Goal: Task Accomplishment & Management: Manage account settings

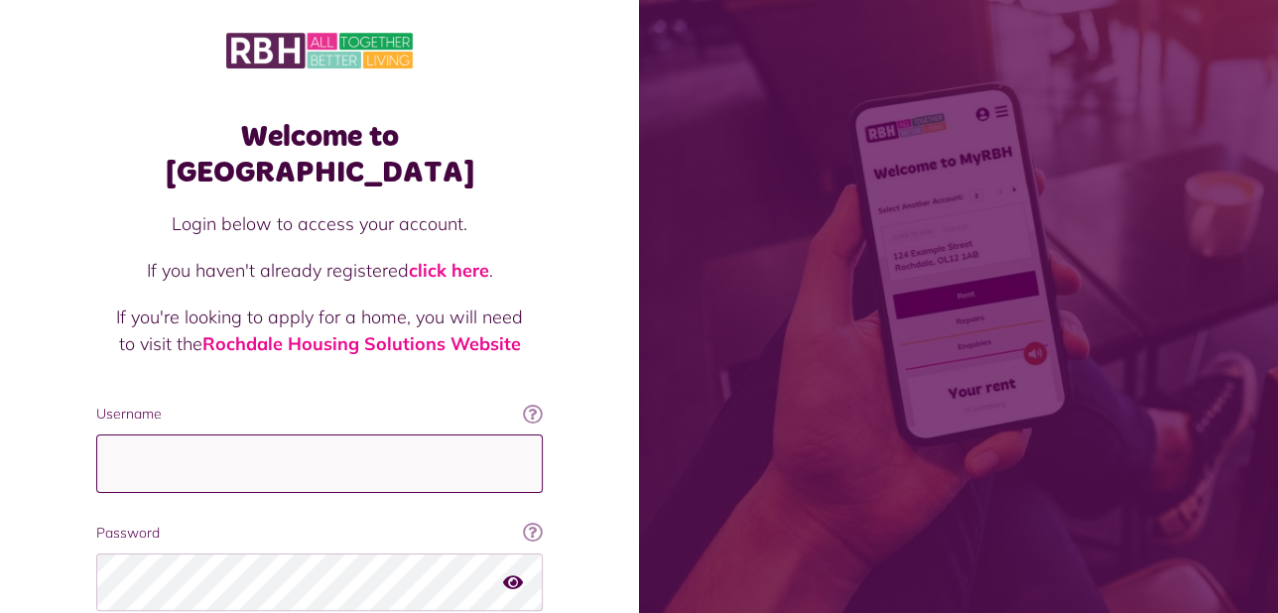
click at [213, 439] on input "Username" at bounding box center [319, 463] width 446 height 59
type input "**********"
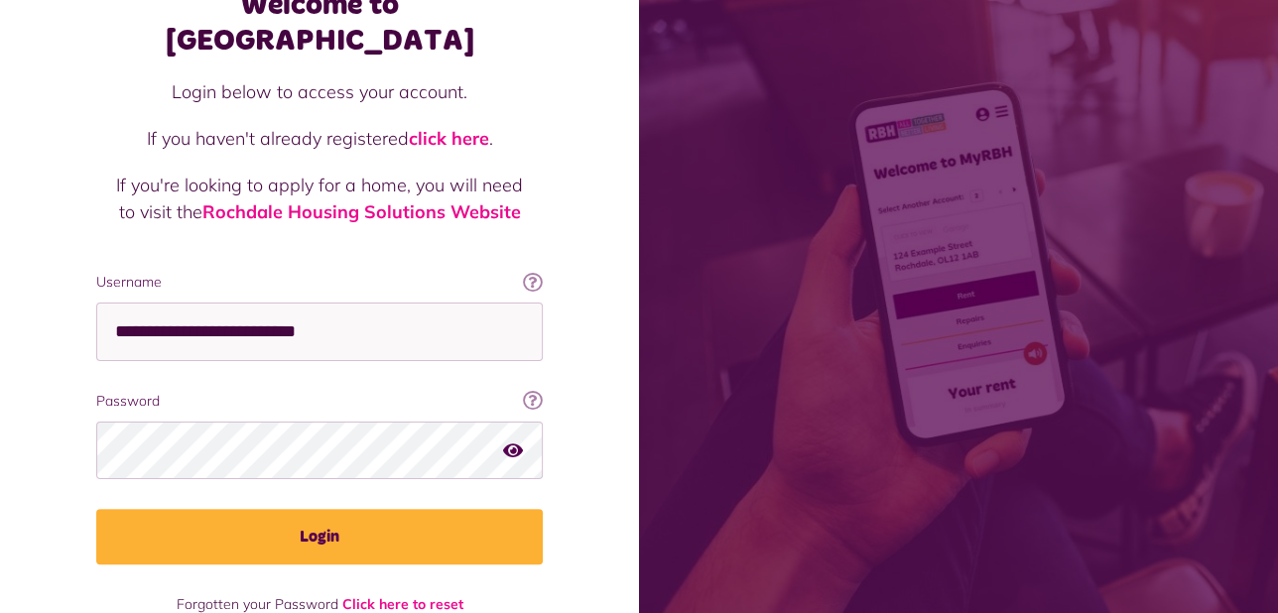
scroll to position [135, 0]
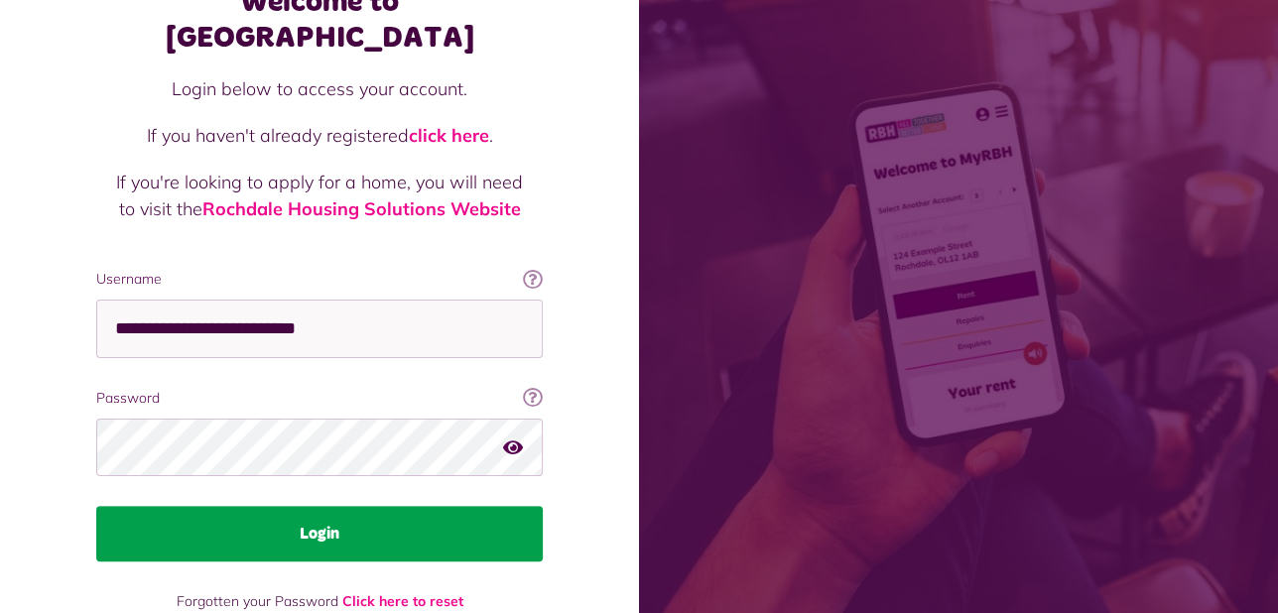
click at [260, 506] on button "Login" at bounding box center [319, 534] width 446 height 56
click at [328, 506] on button "Login" at bounding box center [319, 534] width 446 height 56
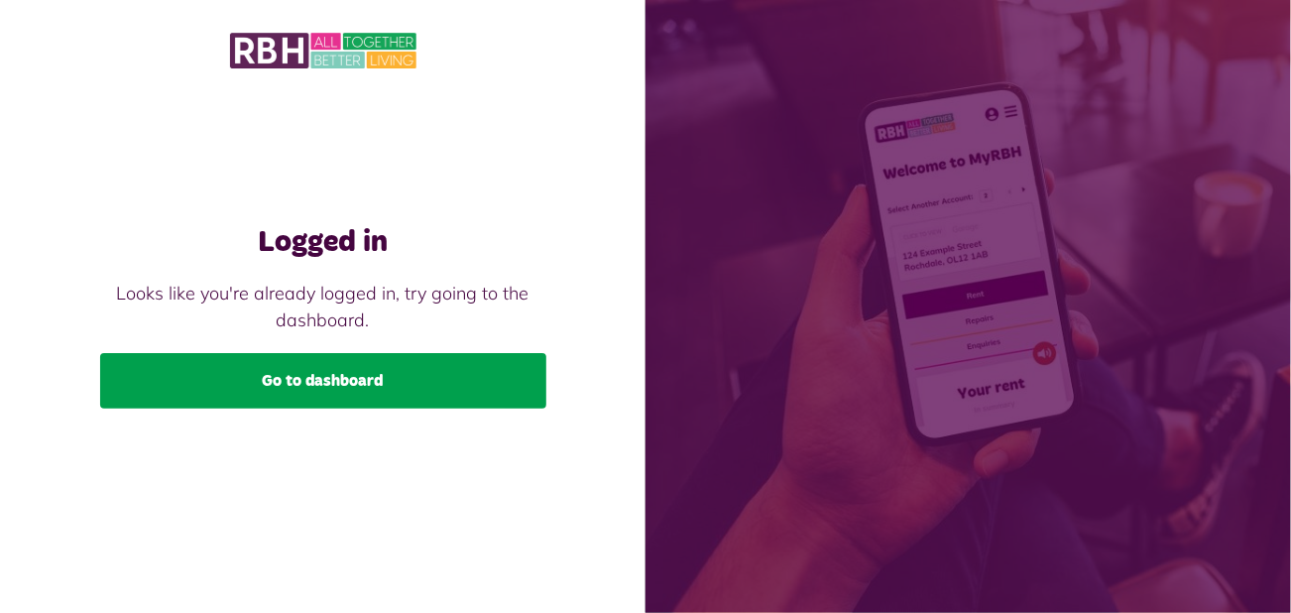
click at [347, 391] on link "Go to dashboard" at bounding box center [323, 381] width 446 height 56
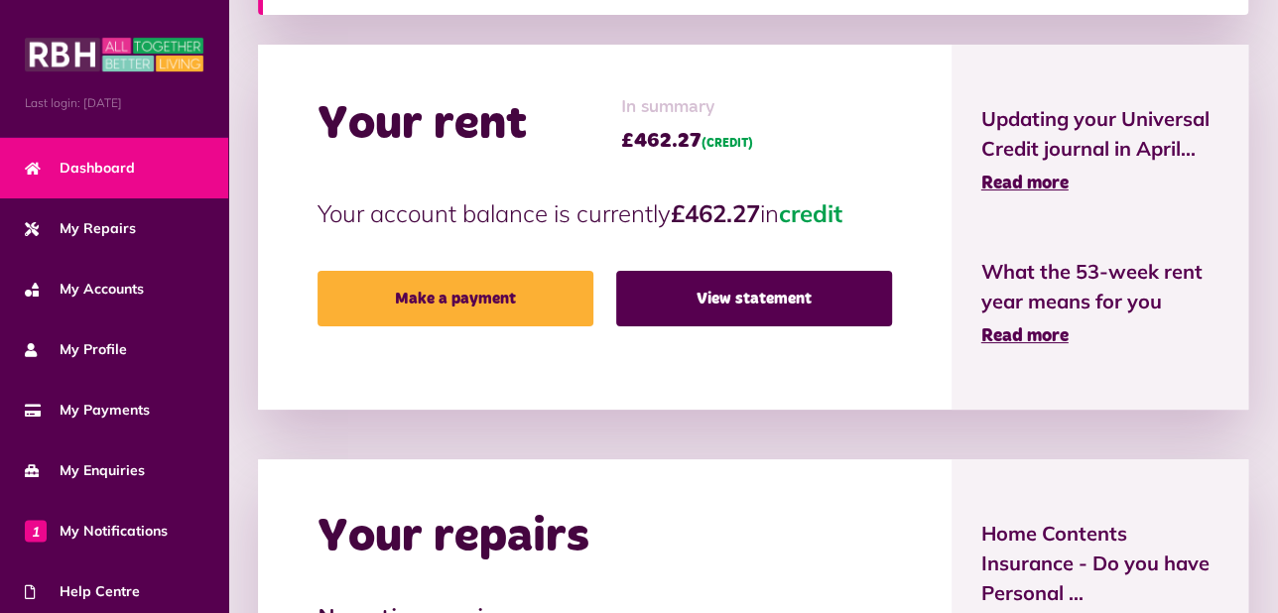
scroll to position [454, 0]
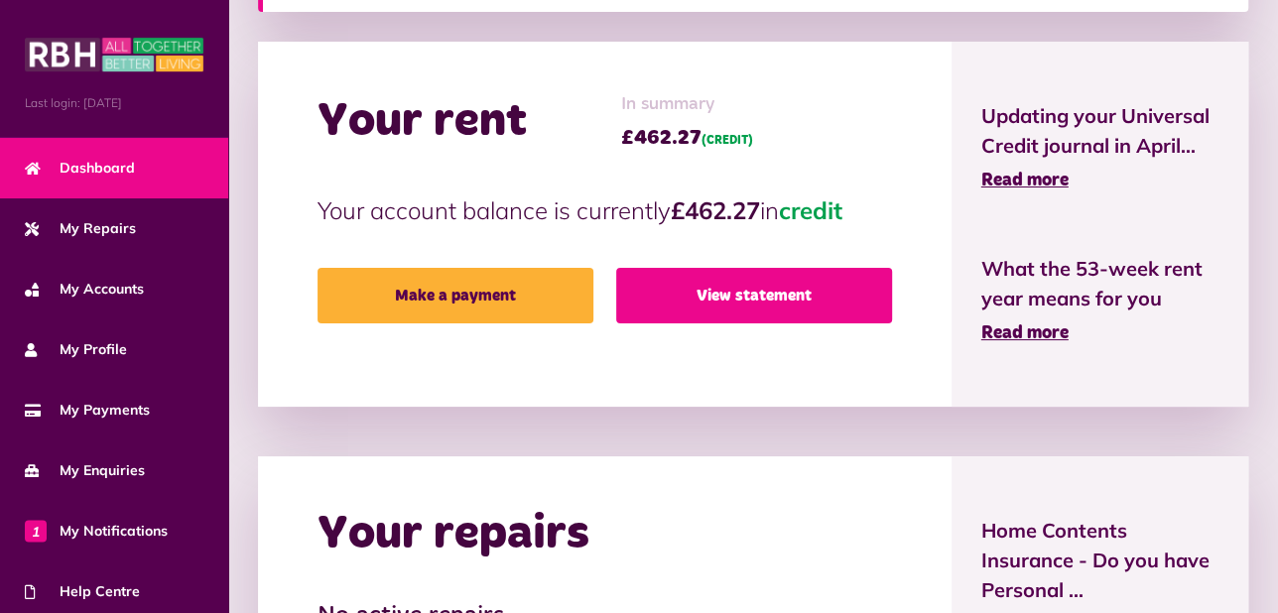
click at [776, 301] on link "View statement" at bounding box center [754, 296] width 276 height 56
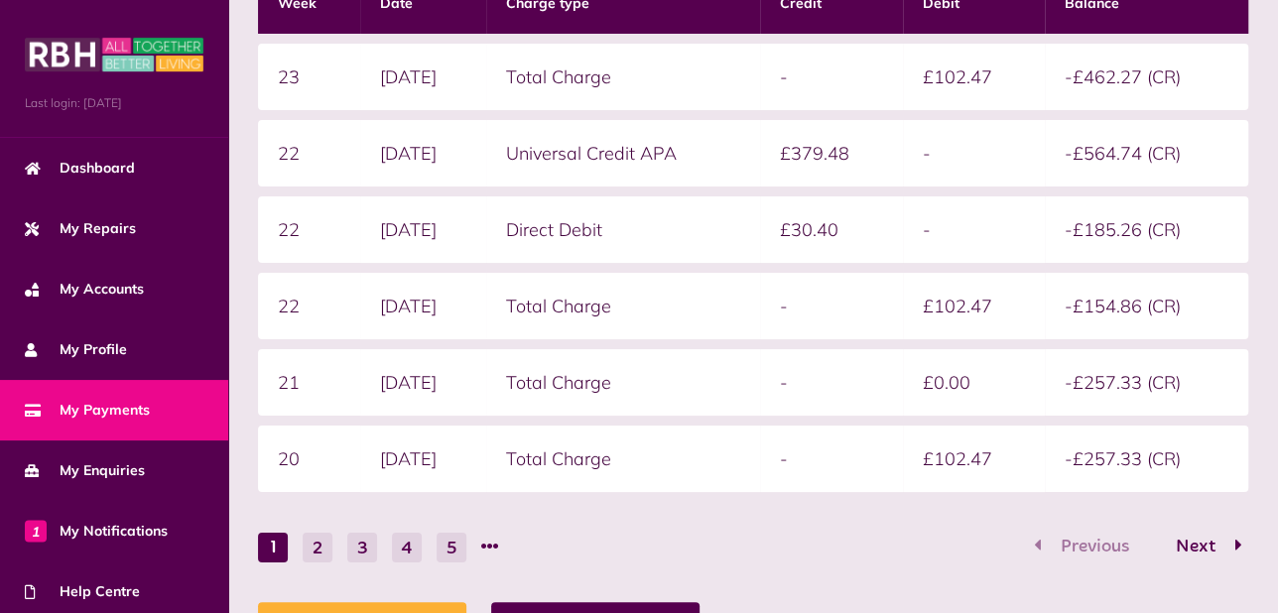
scroll to position [436, 0]
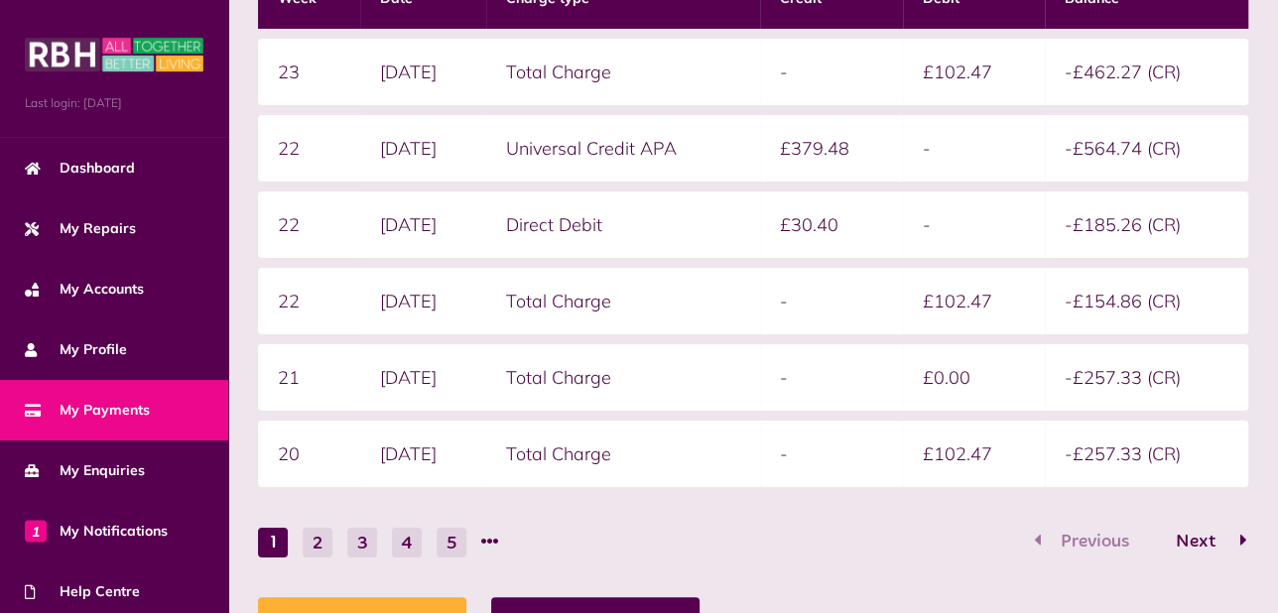
click at [1204, 533] on span "Next" at bounding box center [1194, 542] width 69 height 18
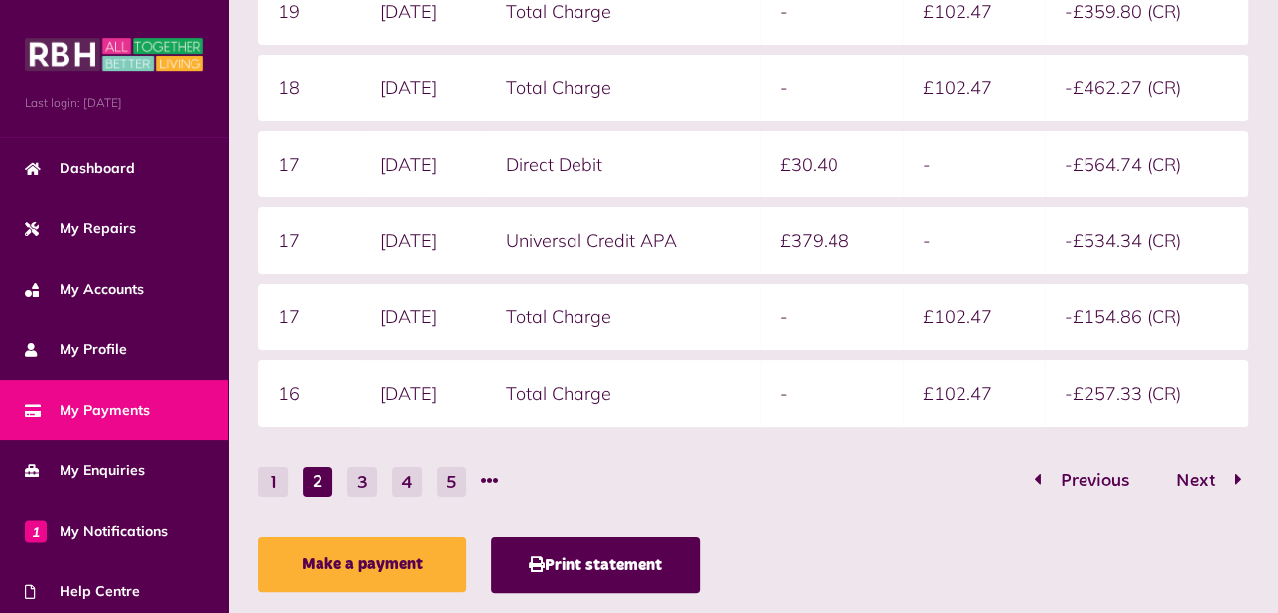
scroll to position [499, 0]
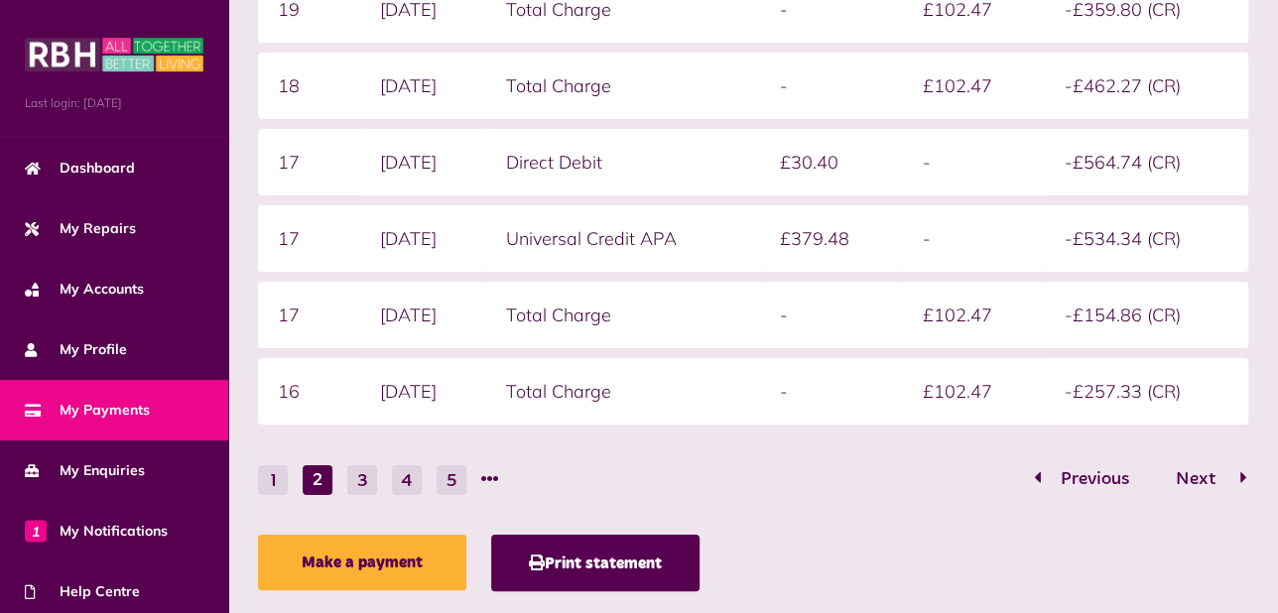
click at [1197, 475] on span "Next" at bounding box center [1194, 479] width 69 height 18
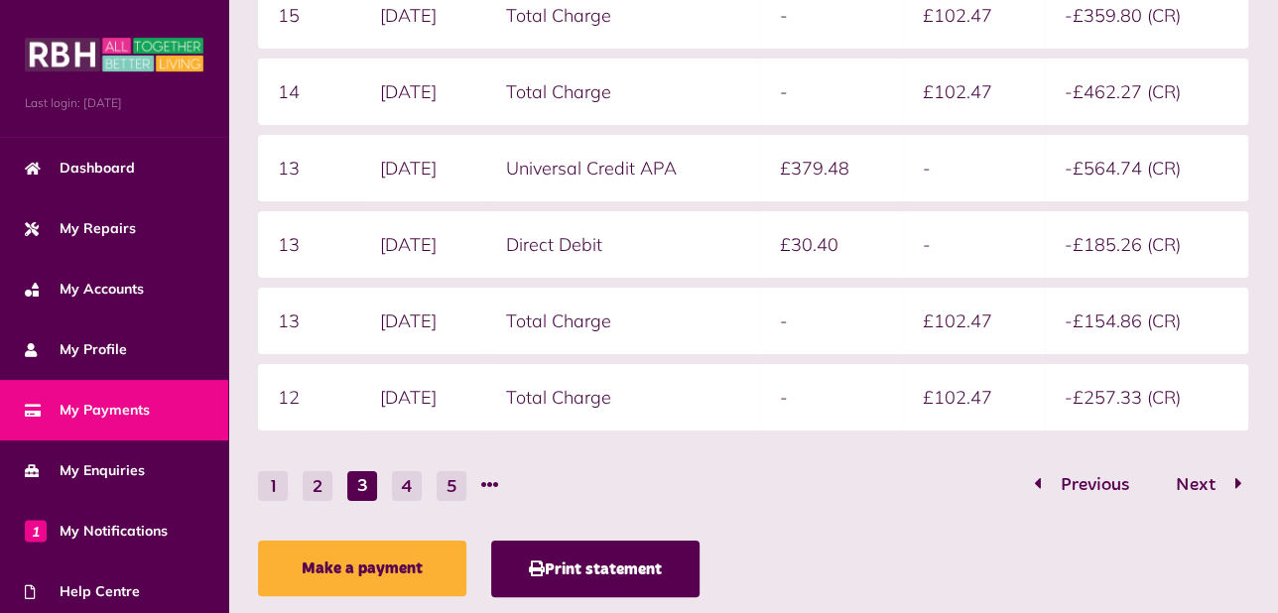
scroll to position [496, 0]
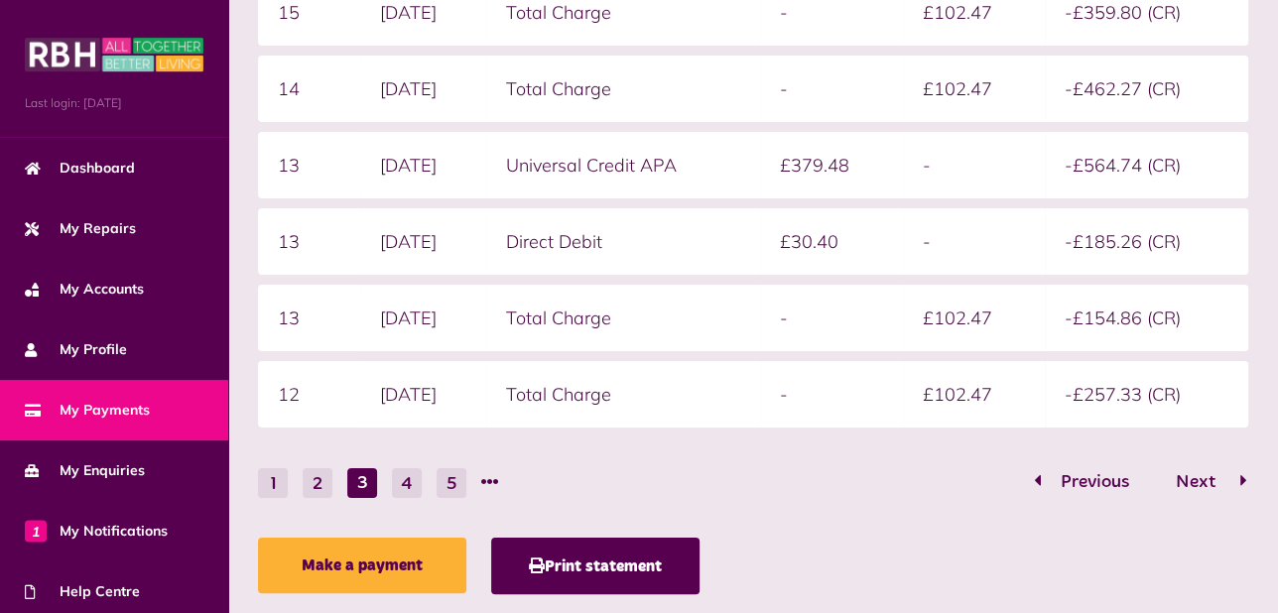
click at [1200, 482] on span "Next" at bounding box center [1194, 482] width 69 height 18
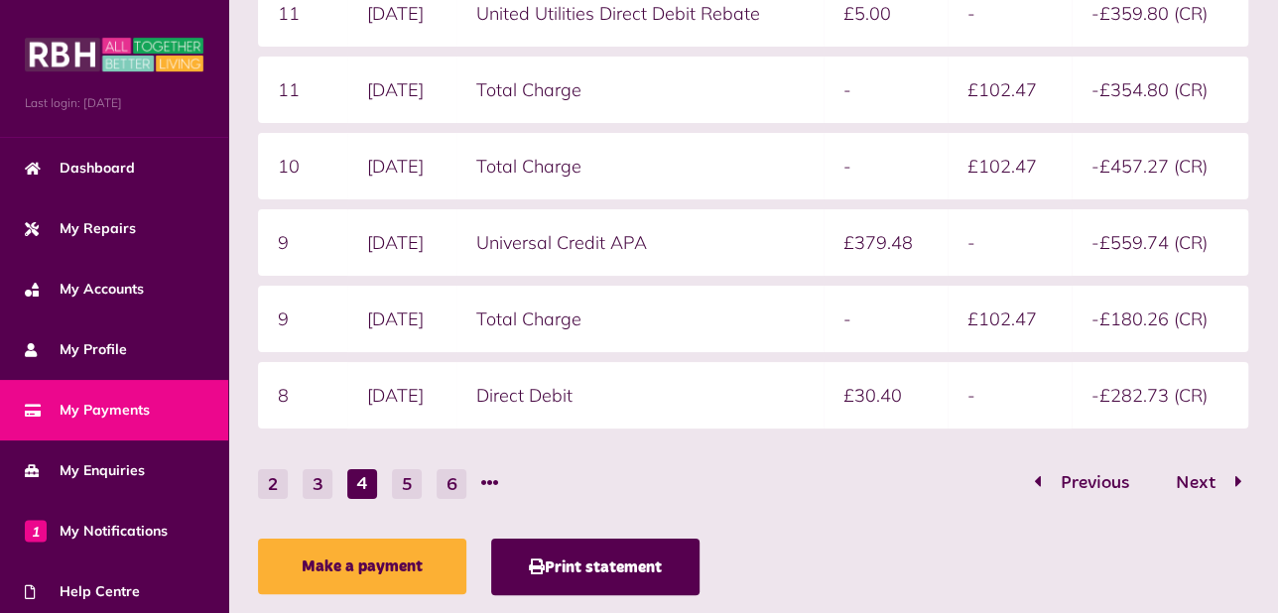
scroll to position [499, 0]
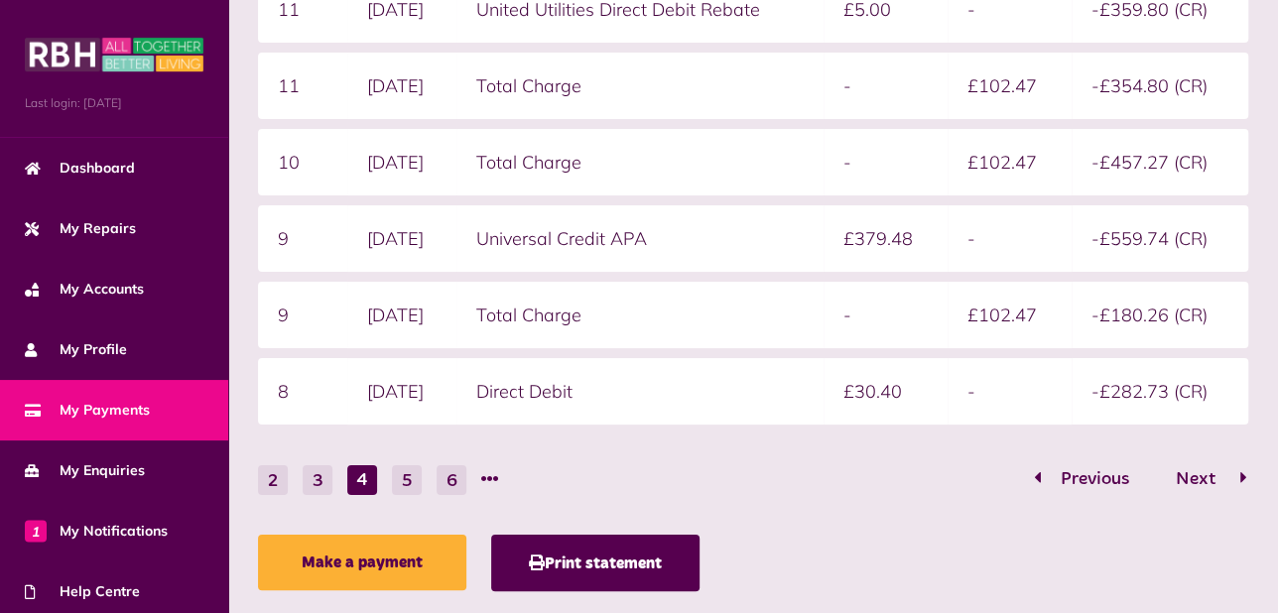
click at [1193, 475] on span "Next" at bounding box center [1194, 479] width 69 height 18
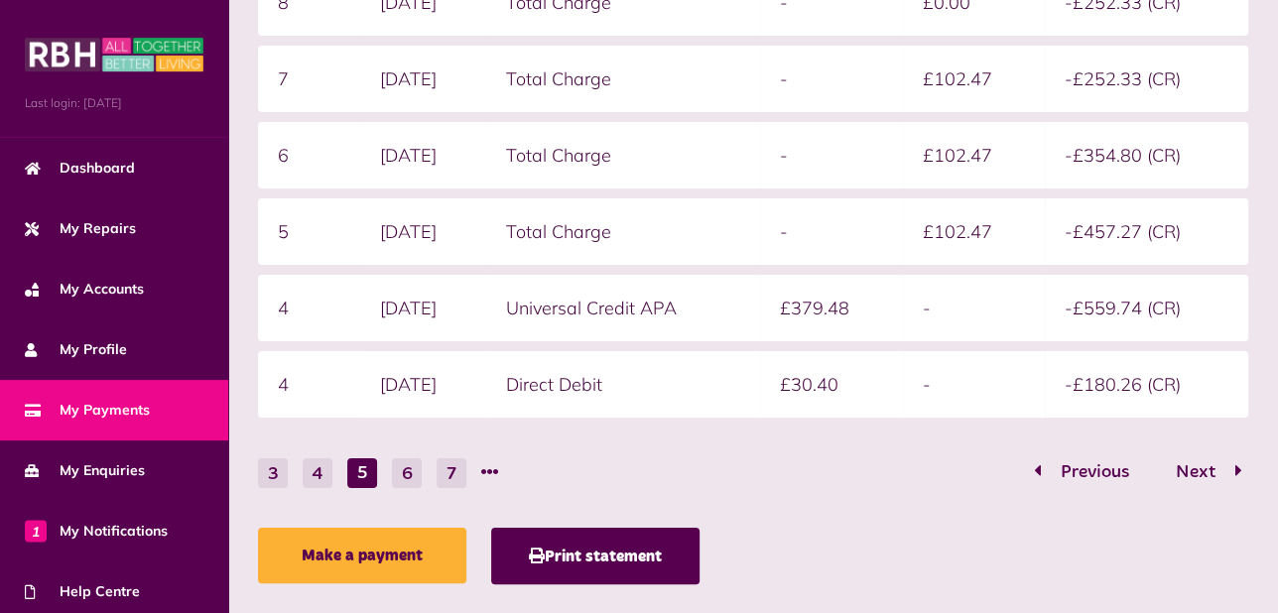
scroll to position [510, 0]
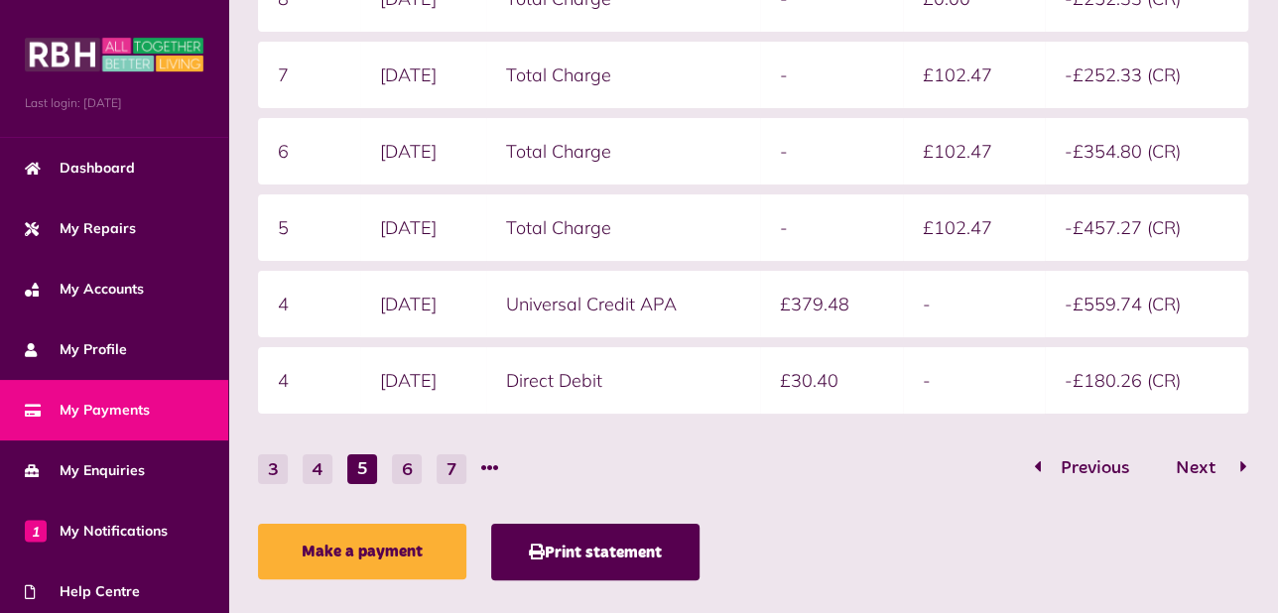
click at [1201, 464] on span "Next" at bounding box center [1194, 468] width 69 height 18
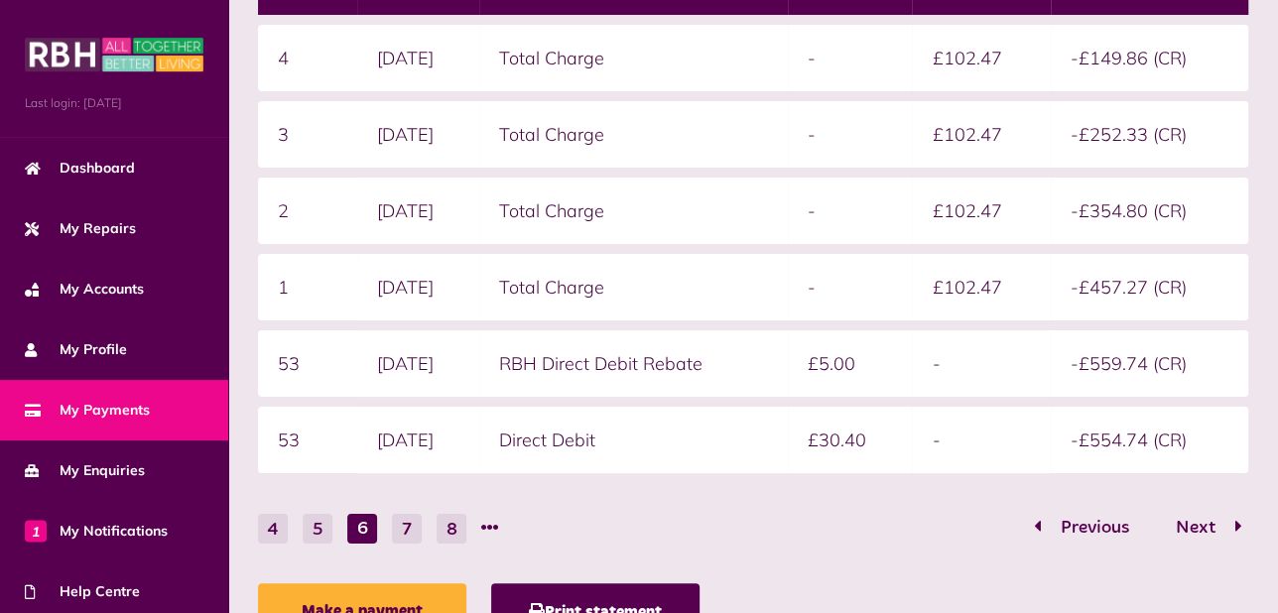
scroll to position [453, 0]
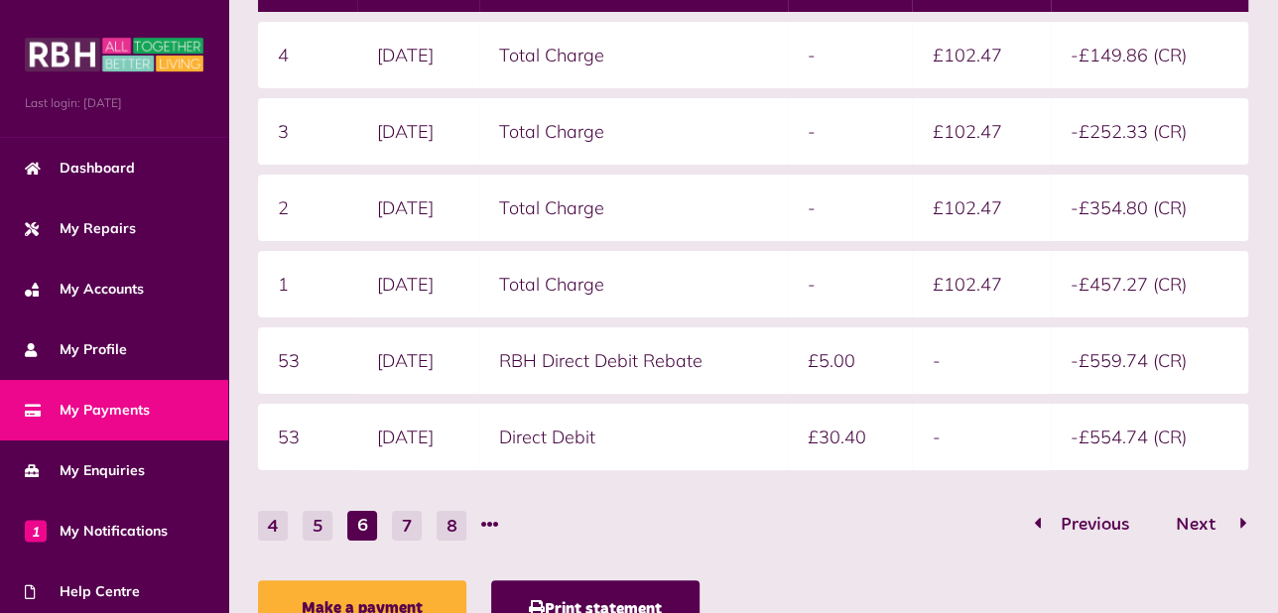
click at [1208, 522] on span "Next" at bounding box center [1194, 525] width 69 height 18
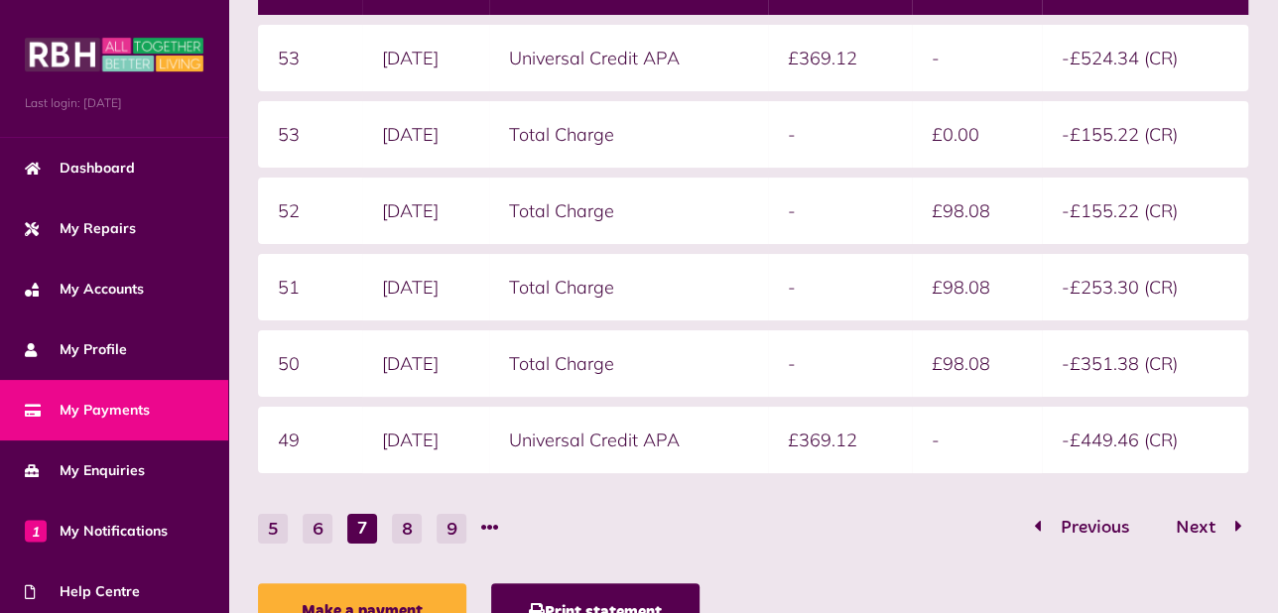
scroll to position [457, 0]
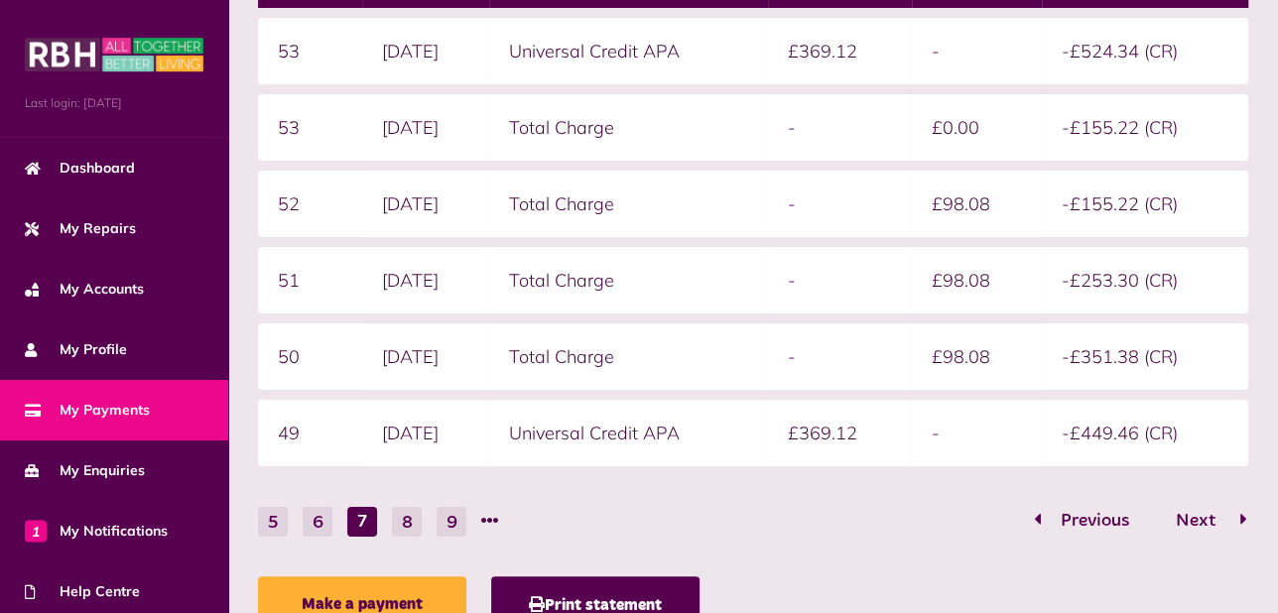
click at [1194, 518] on span "Next" at bounding box center [1194, 521] width 69 height 18
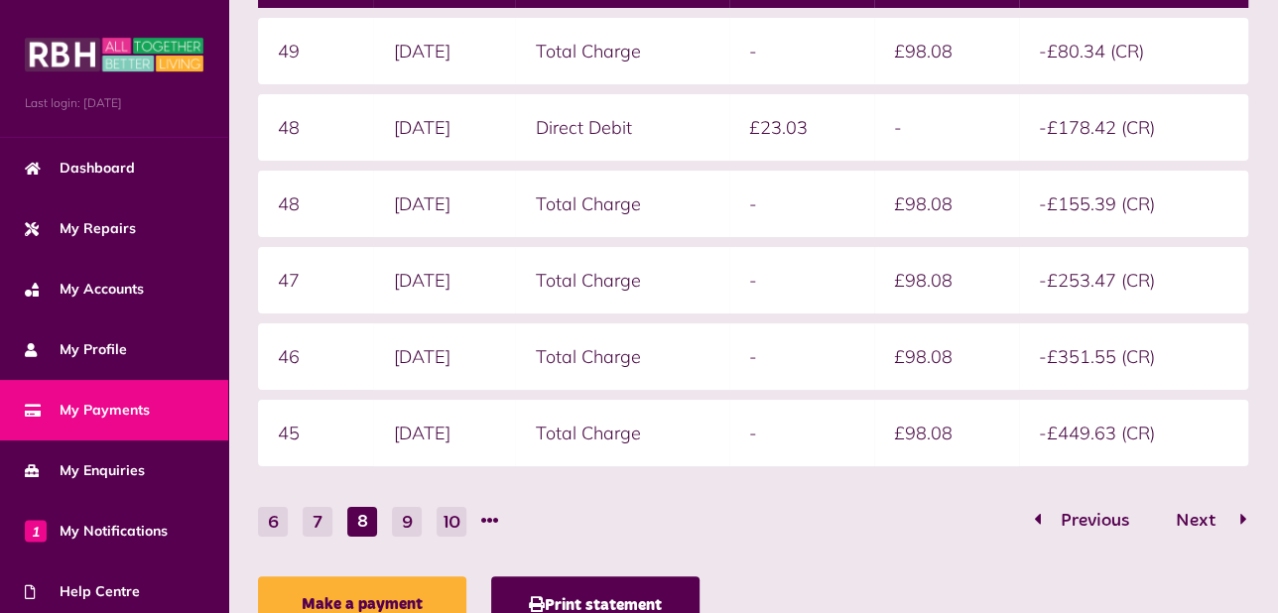
click at [1194, 518] on span "Next" at bounding box center [1194, 521] width 69 height 18
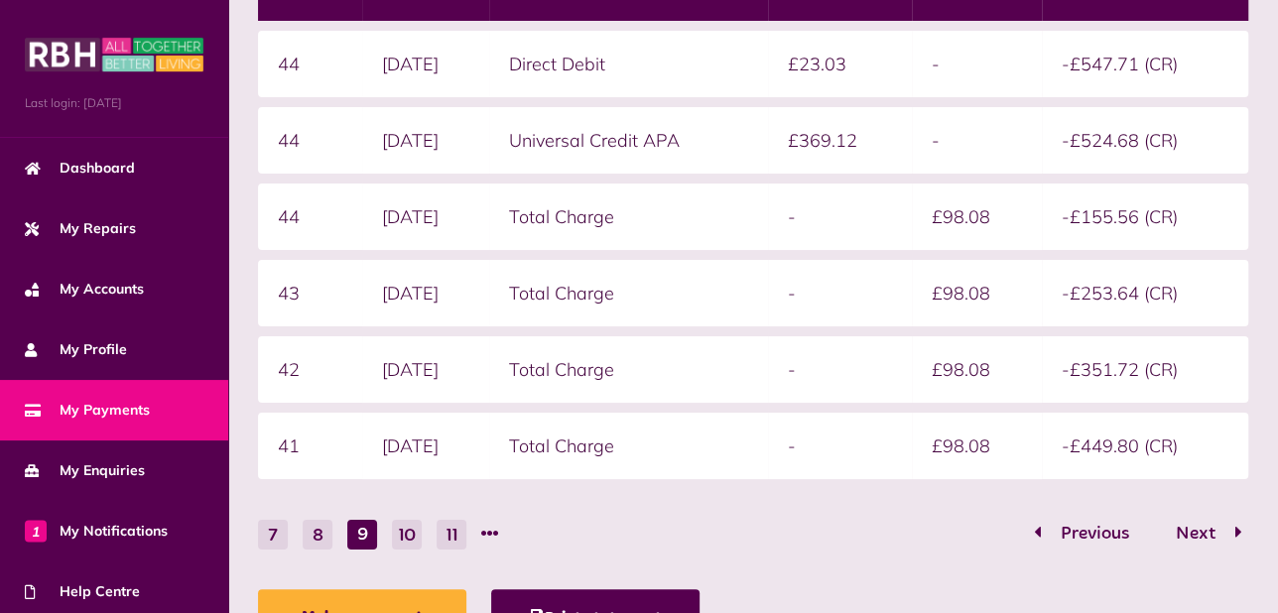
scroll to position [450, 0]
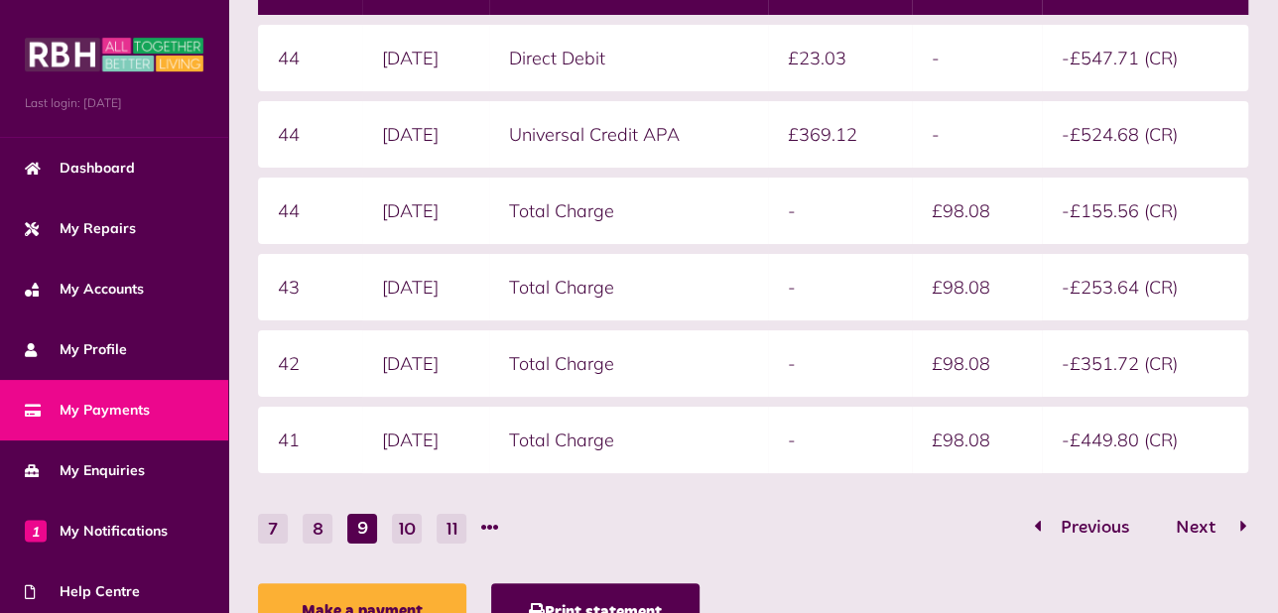
click at [1195, 526] on span "Next" at bounding box center [1194, 528] width 69 height 18
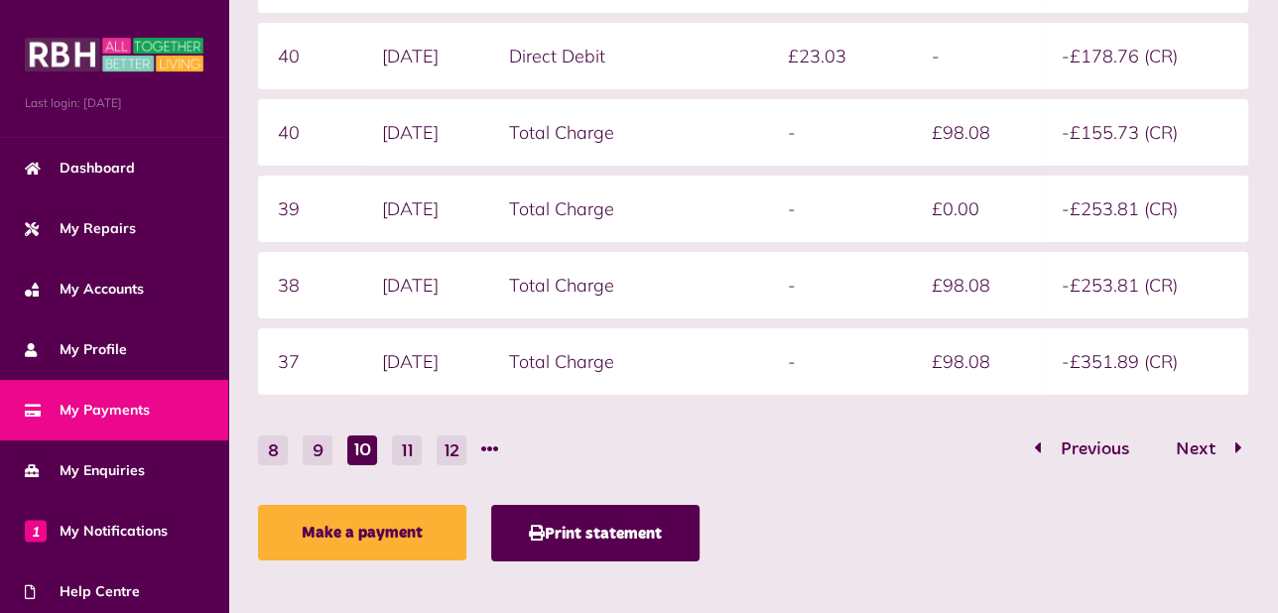
scroll to position [532, 0]
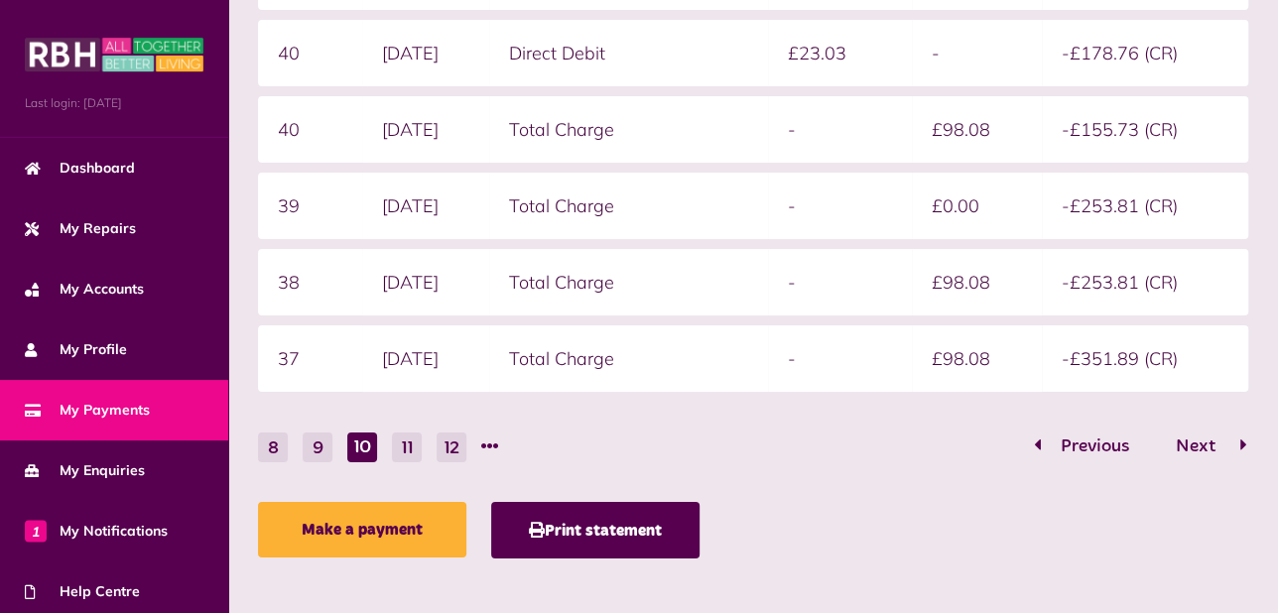
click at [1189, 442] on span "Next" at bounding box center [1194, 446] width 69 height 18
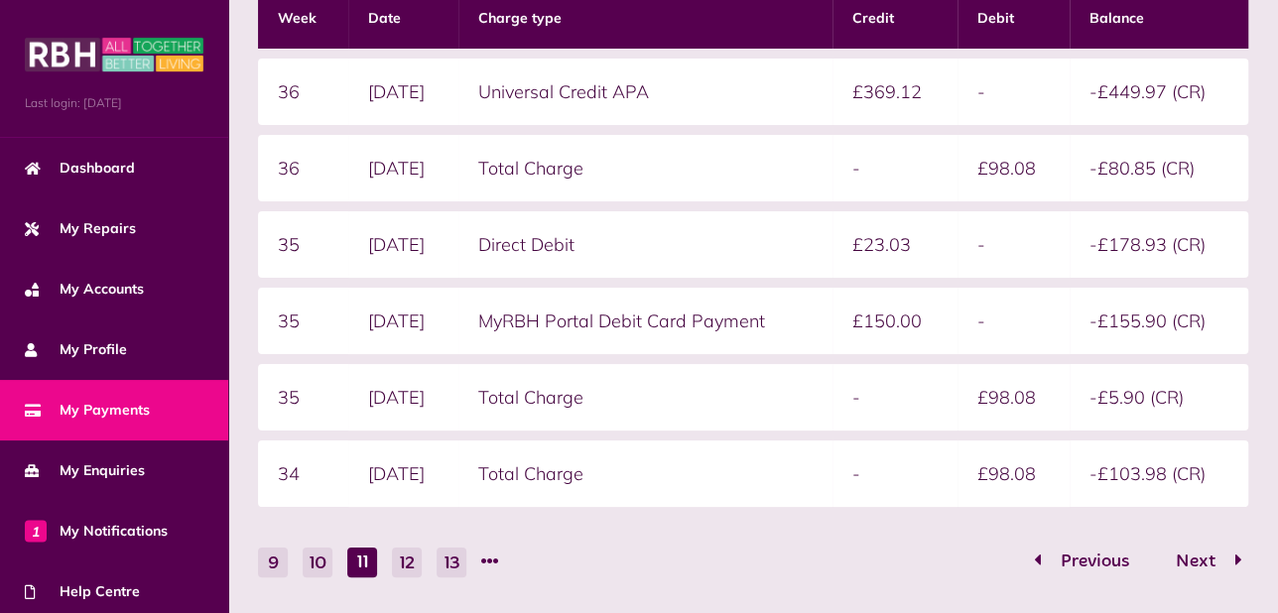
scroll to position [418, 0]
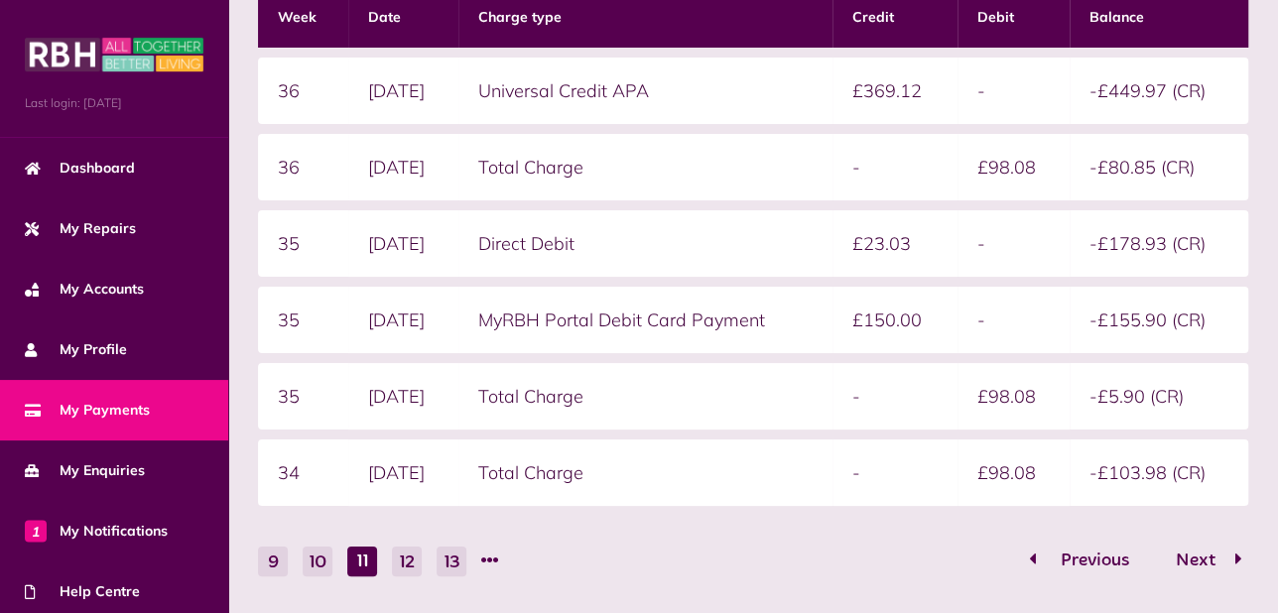
click at [1077, 557] on span "Previous" at bounding box center [1094, 560] width 98 height 18
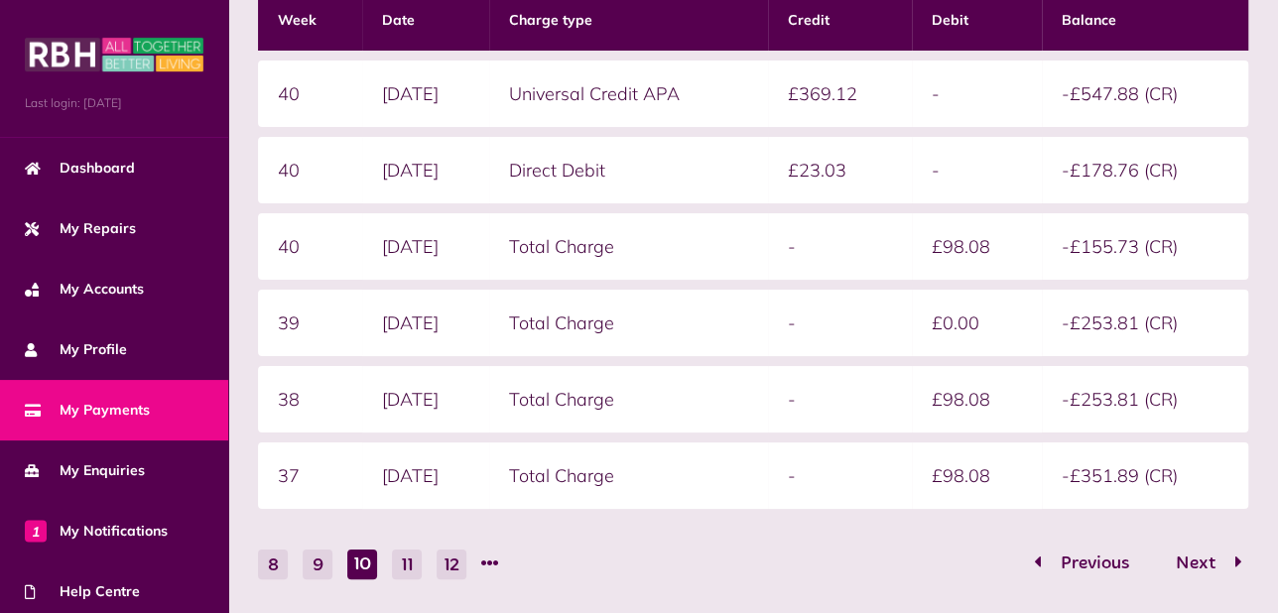
scroll to position [416, 0]
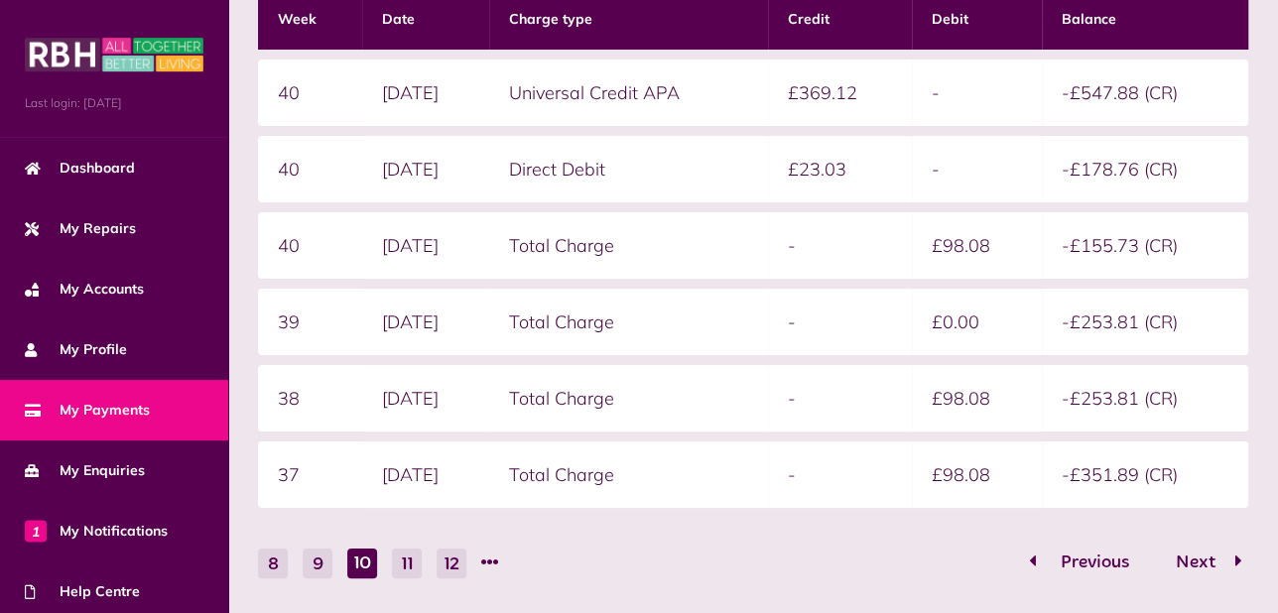
click at [1087, 558] on span "Previous" at bounding box center [1094, 562] width 98 height 18
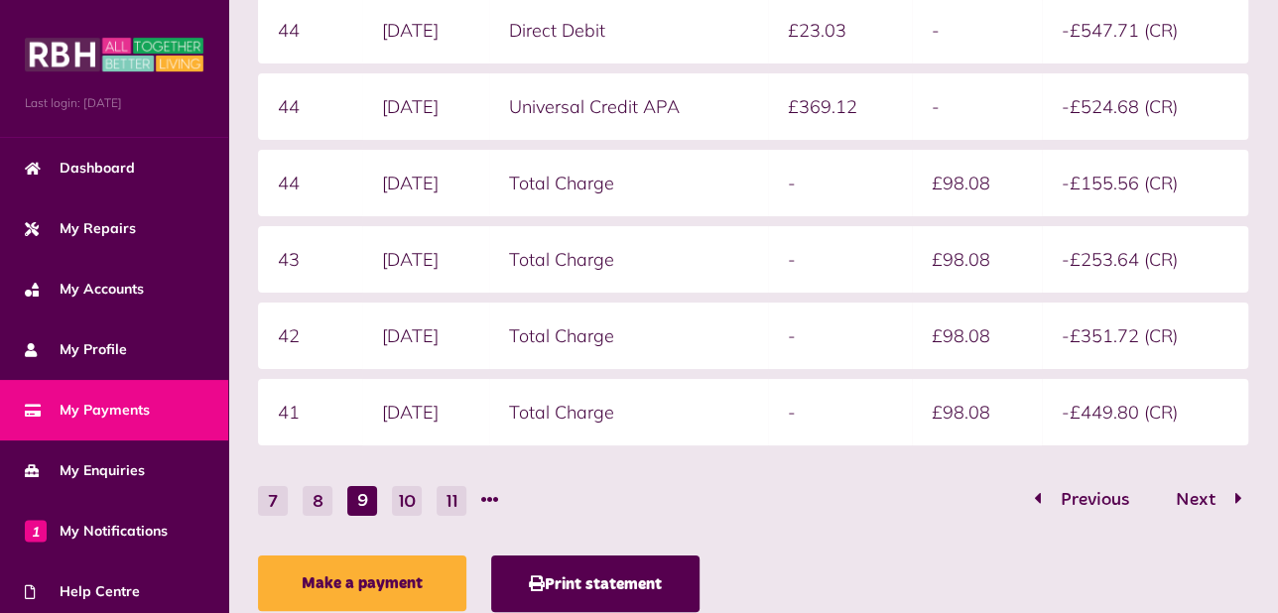
scroll to position [485, 0]
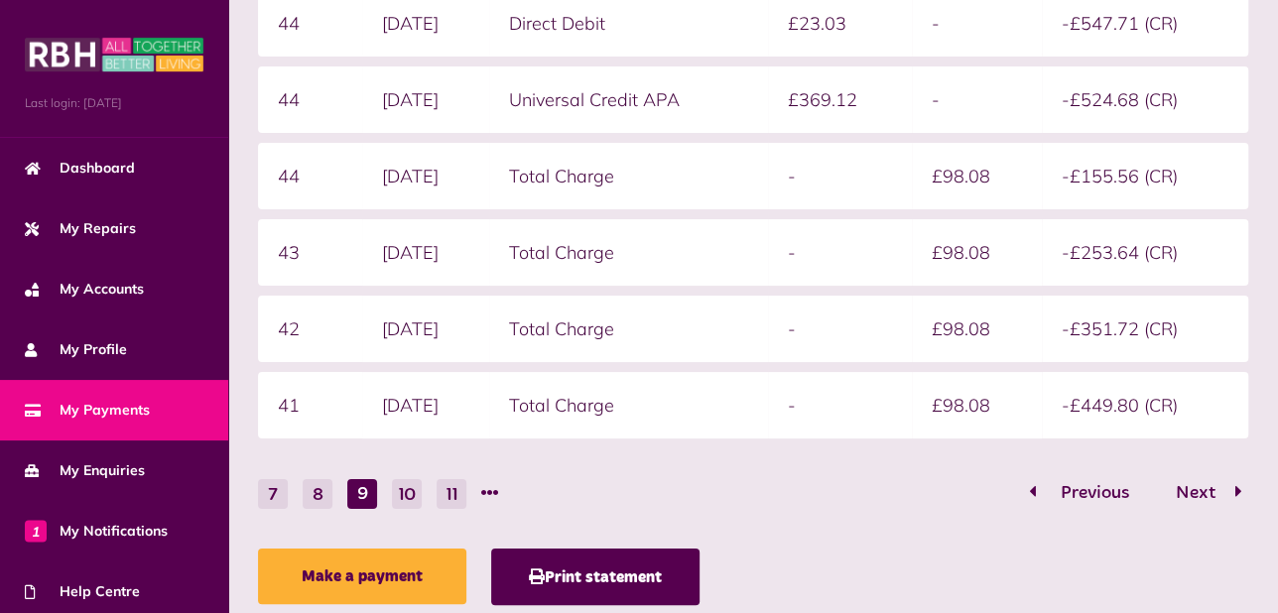
click at [1072, 488] on span "Previous" at bounding box center [1094, 493] width 98 height 18
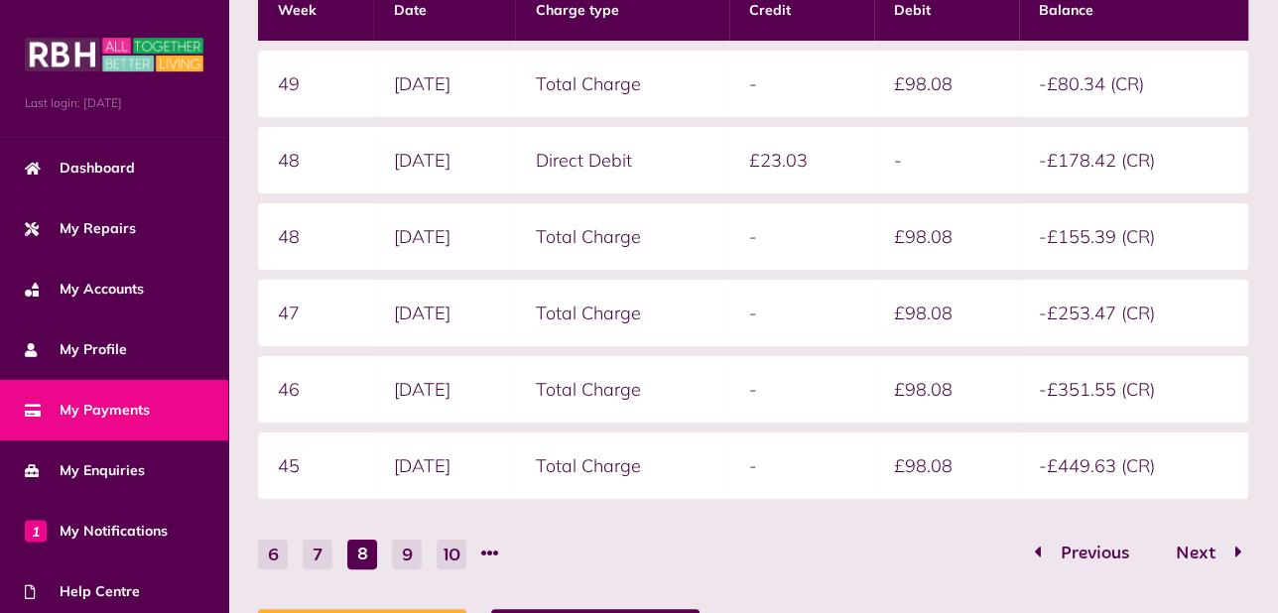
scroll to position [428, 0]
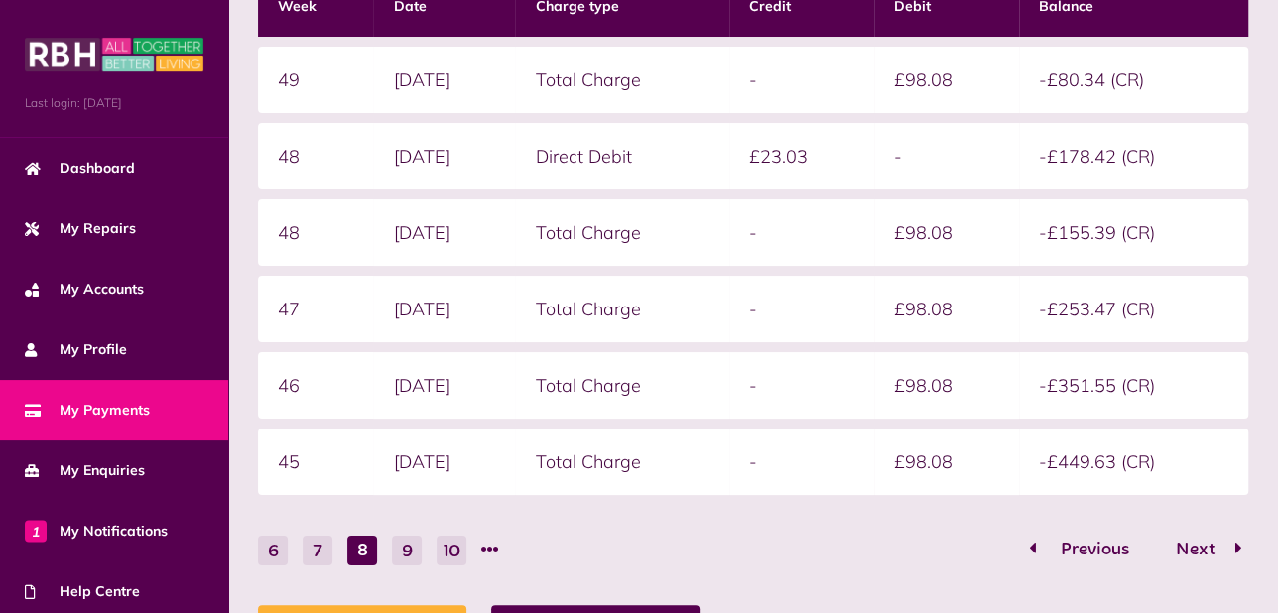
click at [1087, 544] on span "Previous" at bounding box center [1094, 550] width 98 height 18
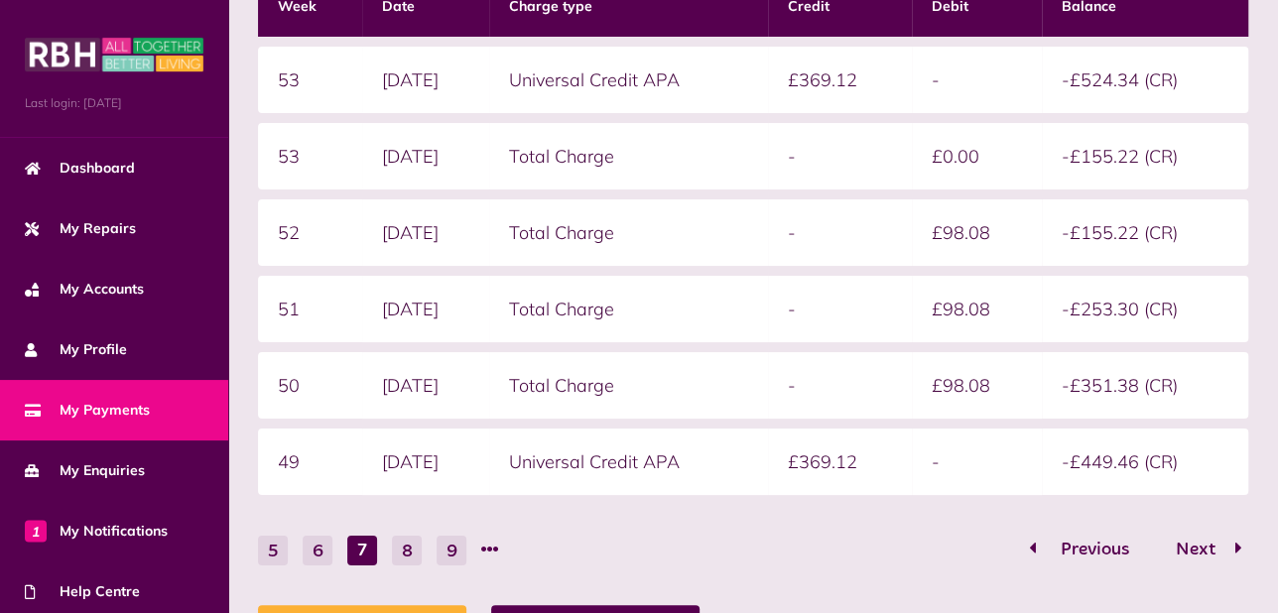
click at [1095, 545] on span "Previous" at bounding box center [1094, 550] width 98 height 18
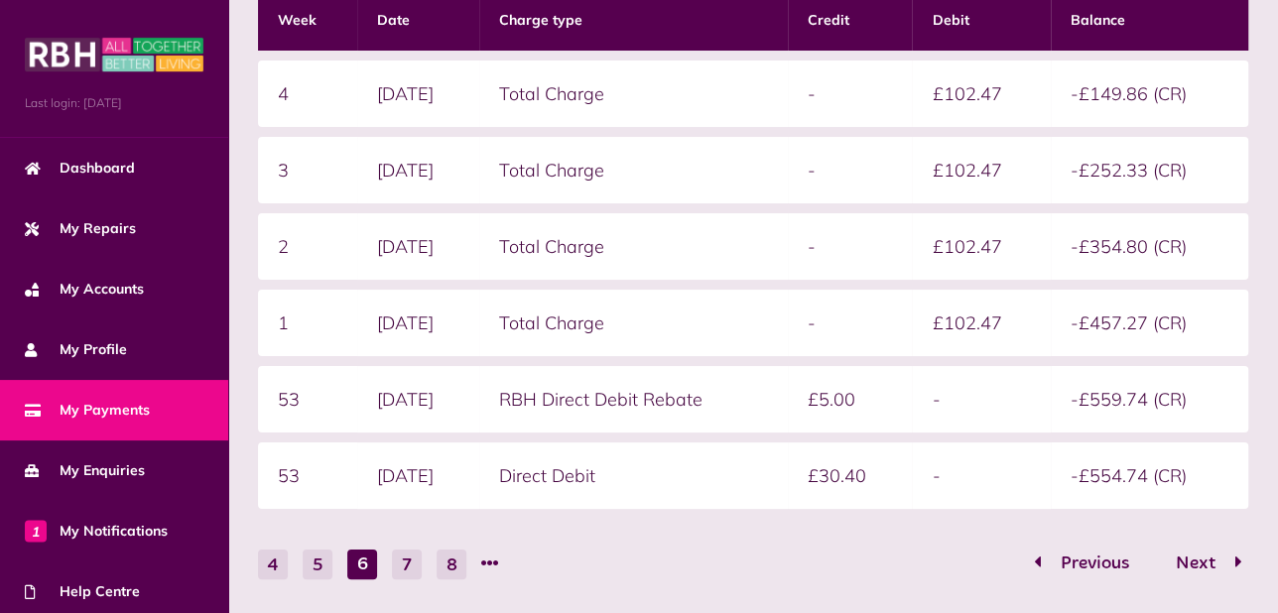
scroll to position [413, 0]
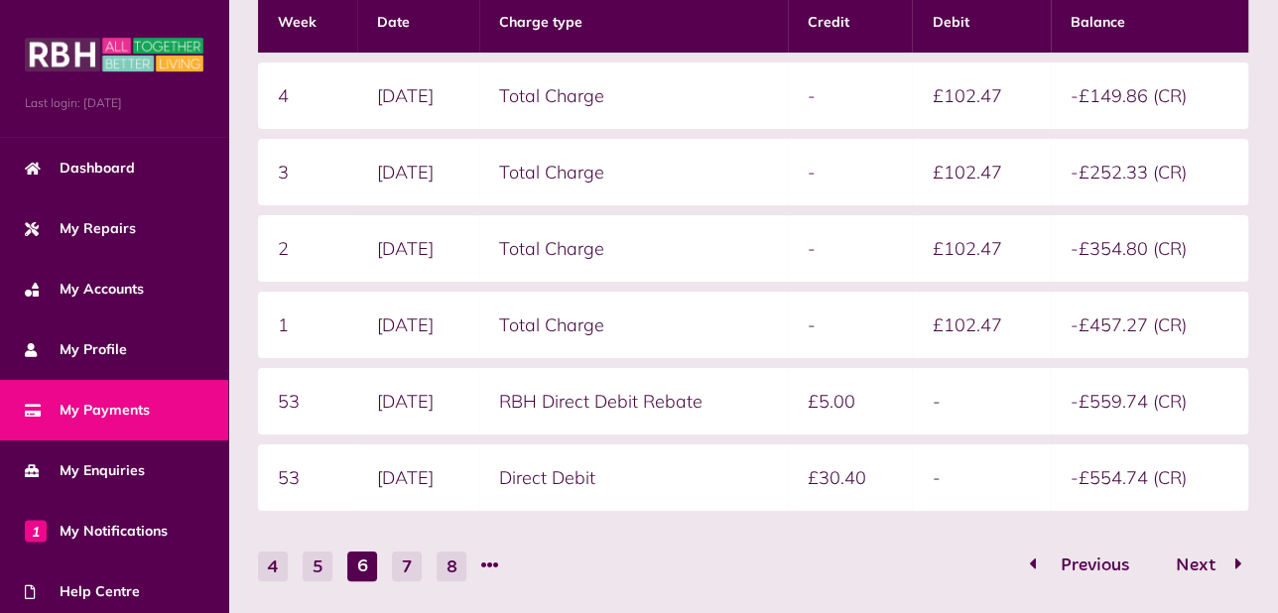
click at [1103, 556] on span "Previous" at bounding box center [1094, 565] width 98 height 18
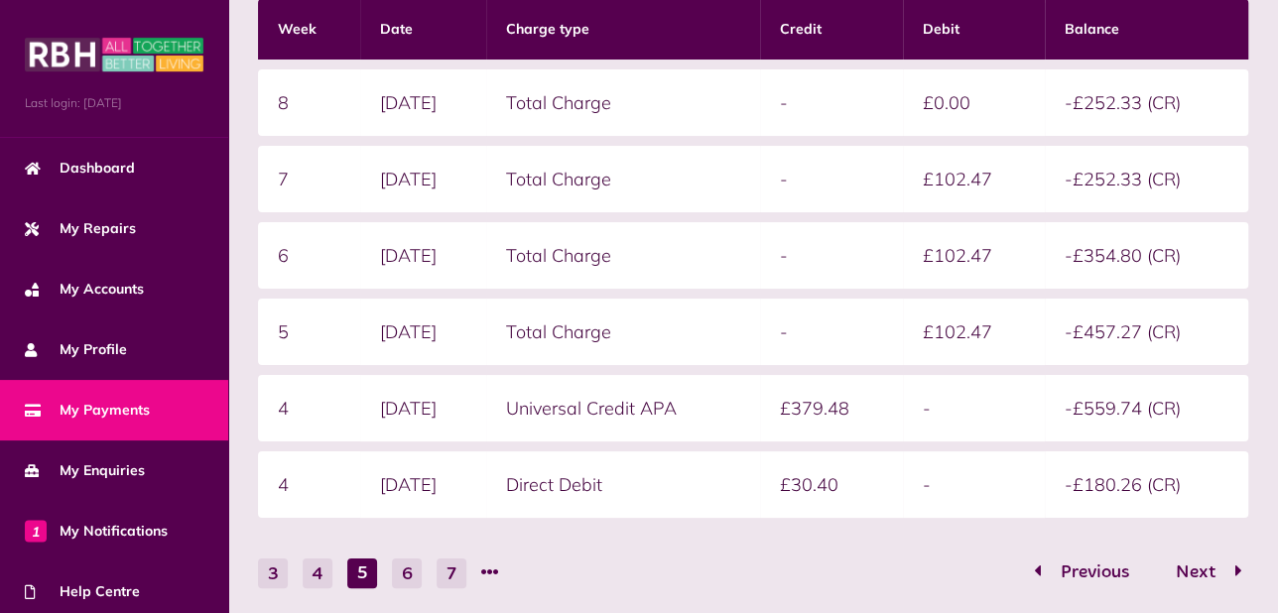
scroll to position [407, 0]
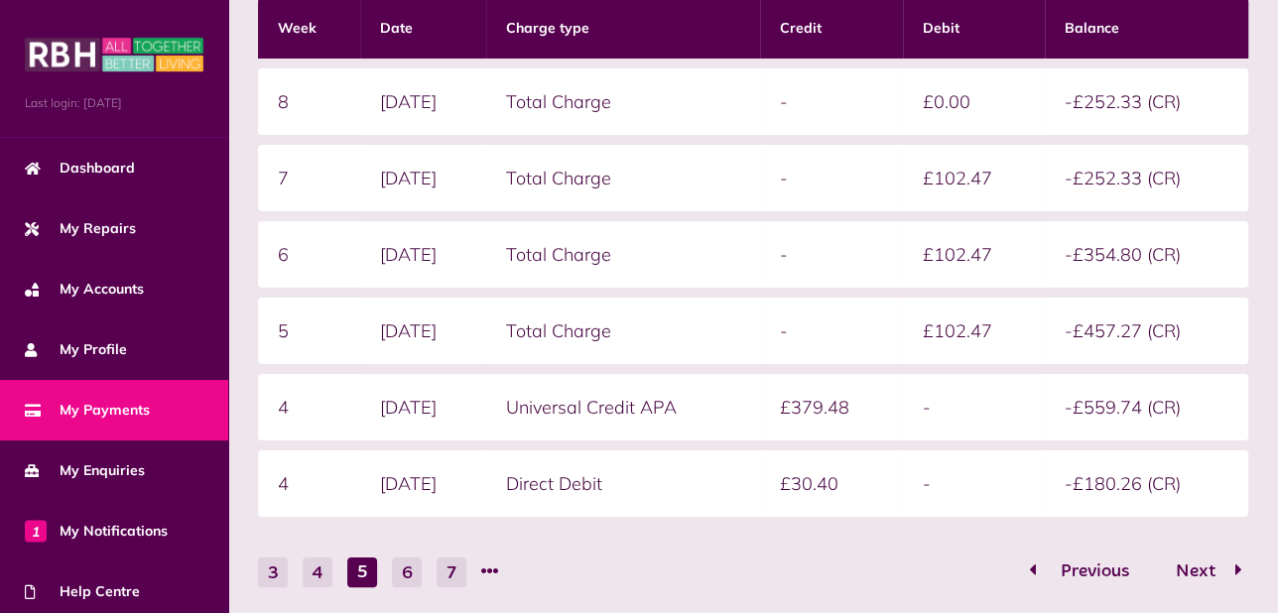
click at [1094, 570] on span "Previous" at bounding box center [1094, 571] width 98 height 18
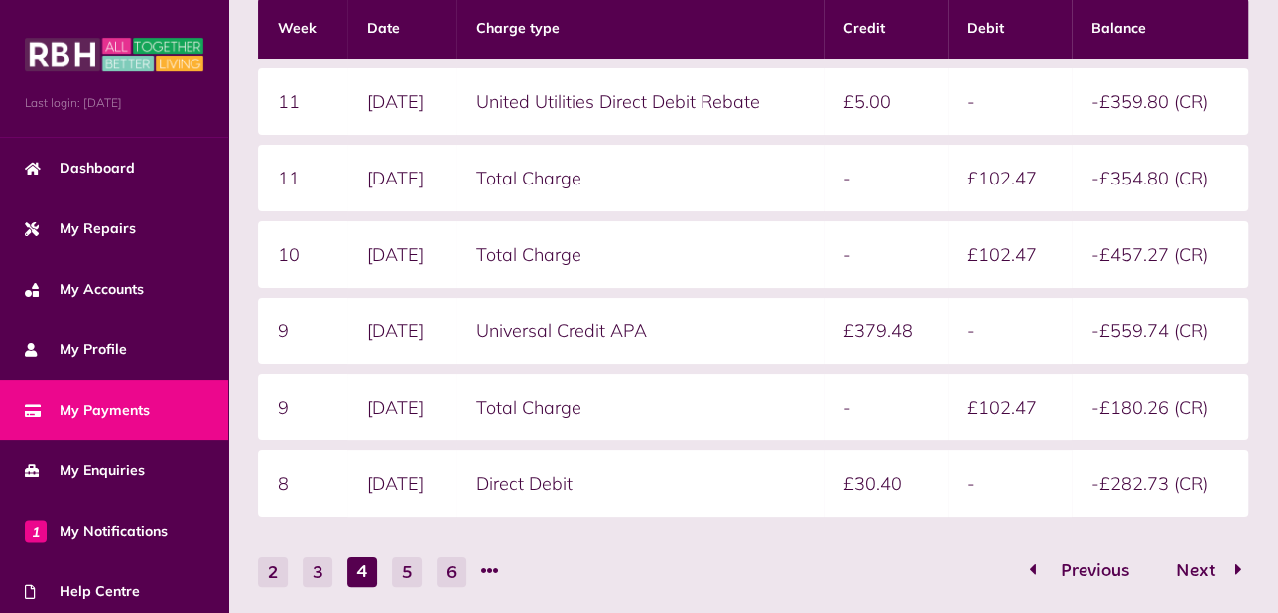
click at [1066, 568] on span "Previous" at bounding box center [1094, 571] width 98 height 18
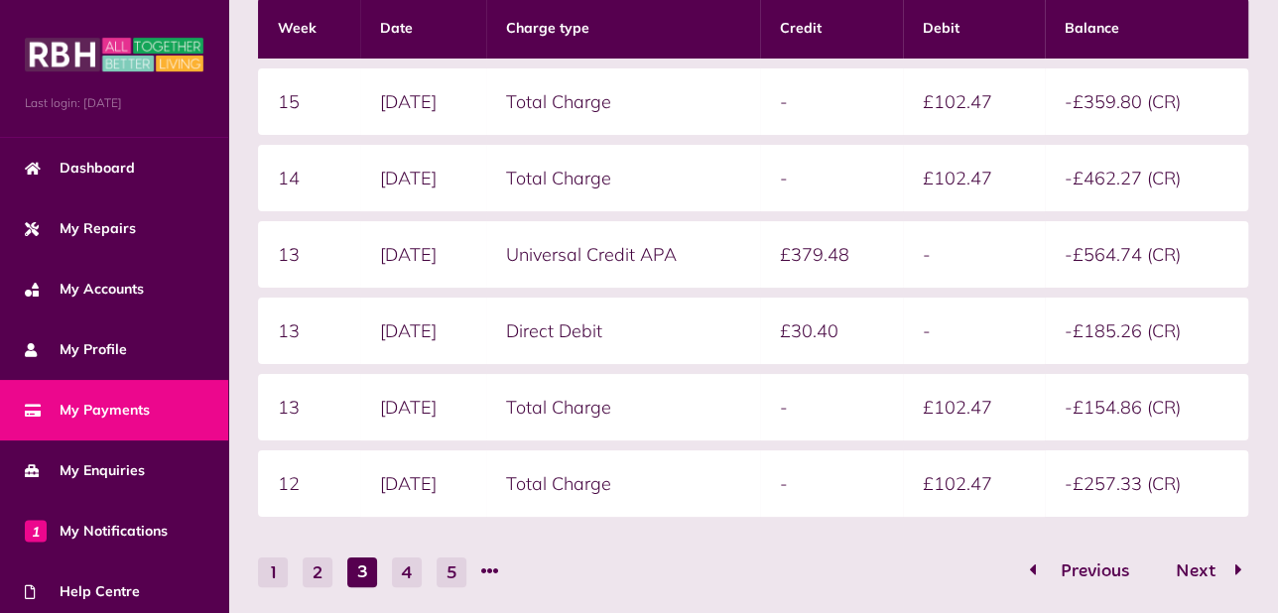
click at [1032, 567] on icon "Go to page 2" at bounding box center [1032, 569] width 7 height 18
click at [1032, 567] on icon "Go to page 1" at bounding box center [1032, 569] width 7 height 18
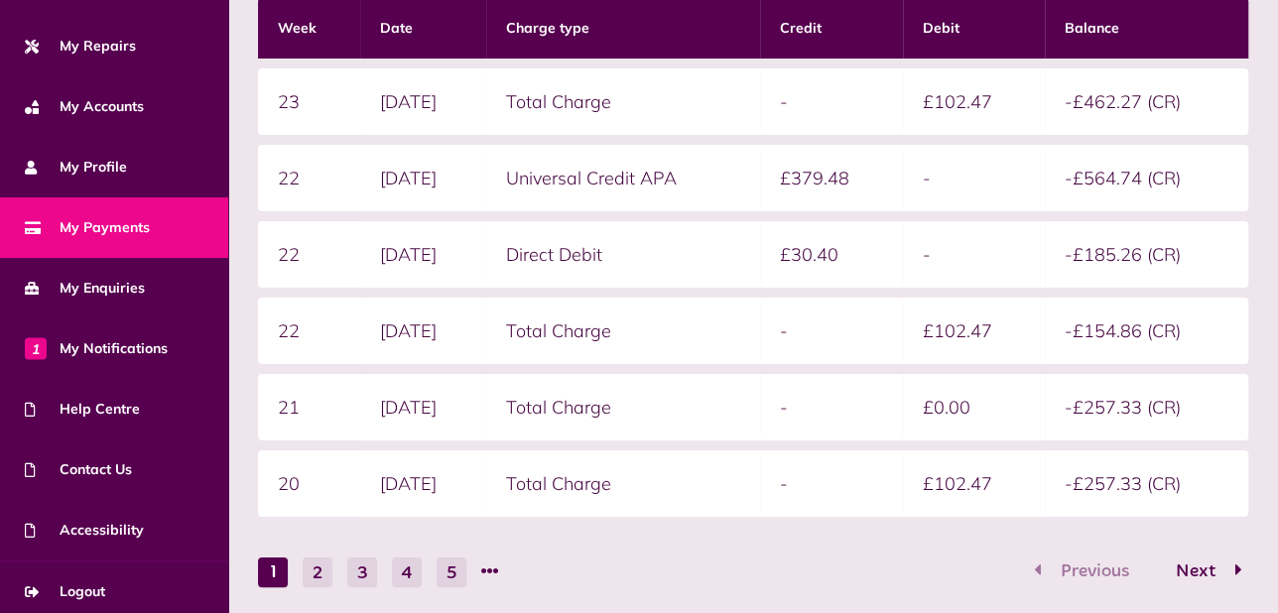
scroll to position [188, 0]
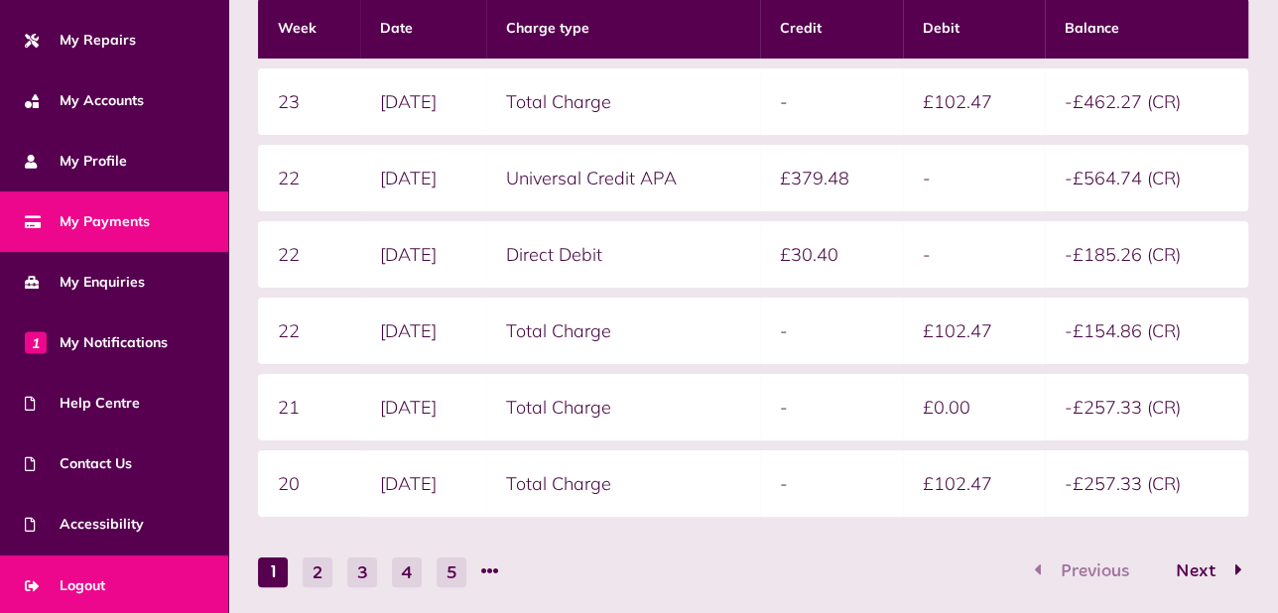
click at [90, 581] on span "Logout" at bounding box center [65, 585] width 80 height 21
